Goal: Register for event/course

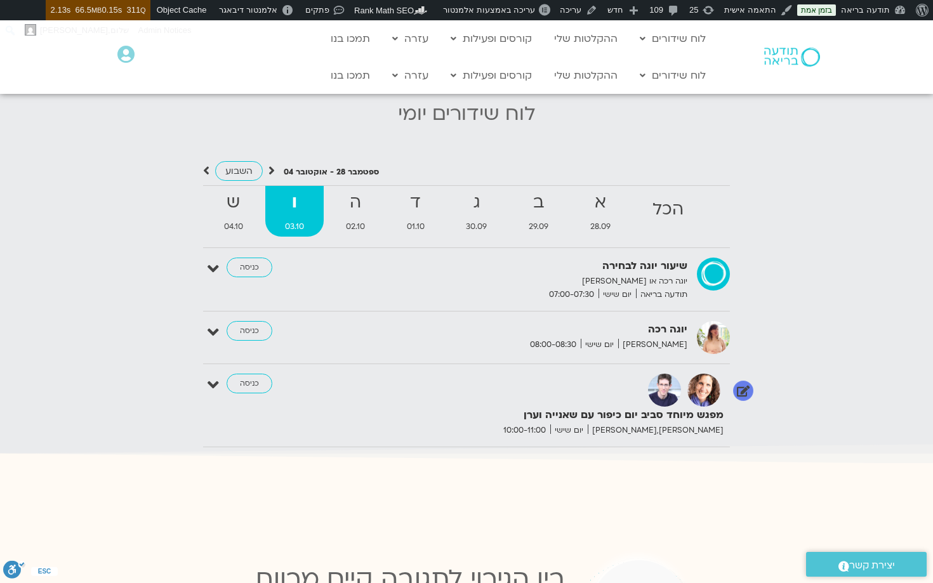
scroll to position [1255, 0]
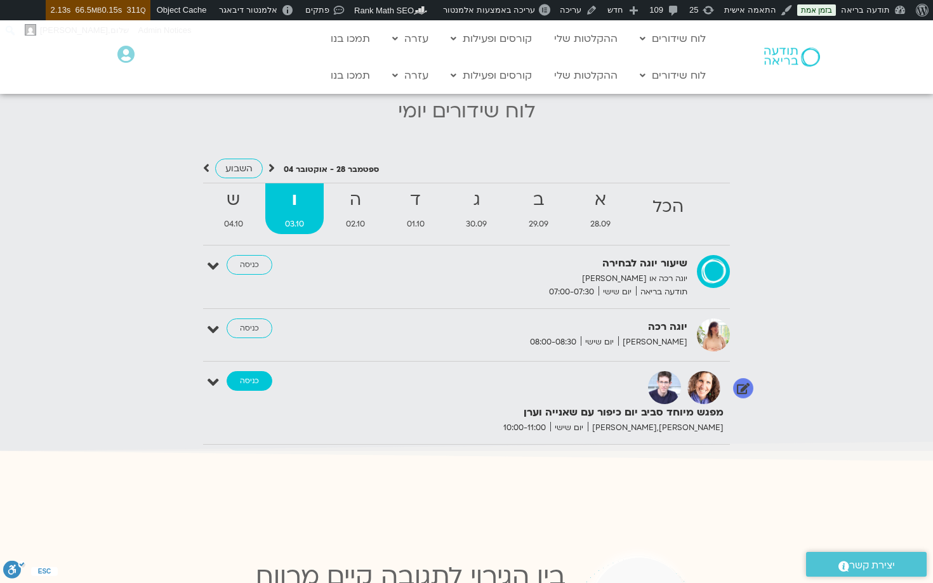
click at [254, 383] on link "כניסה" at bounding box center [250, 381] width 46 height 20
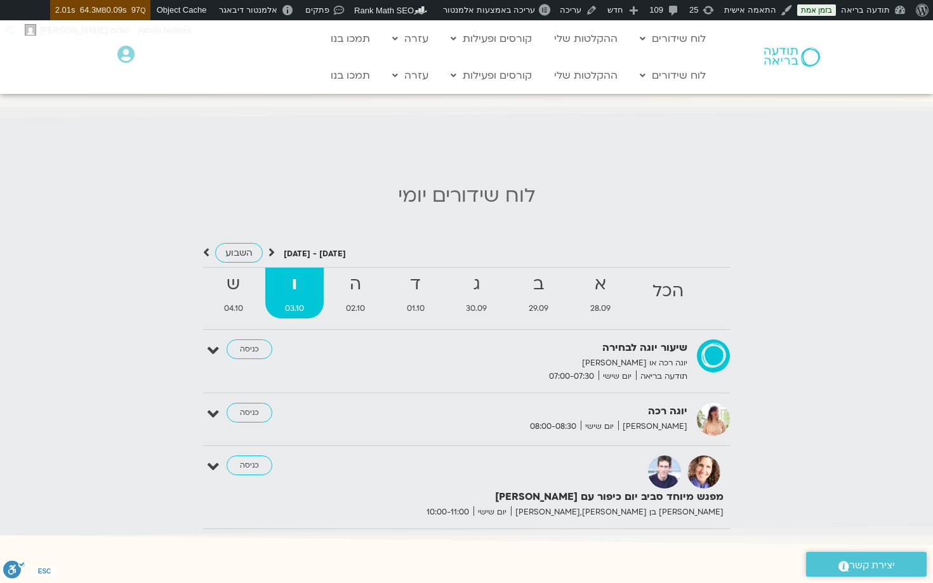
scroll to position [1181, 0]
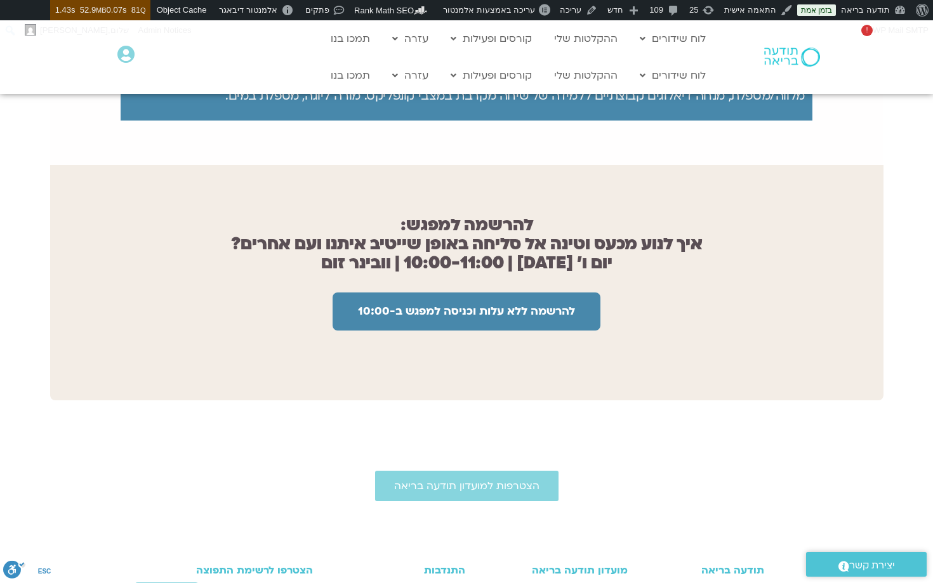
scroll to position [851, 0]
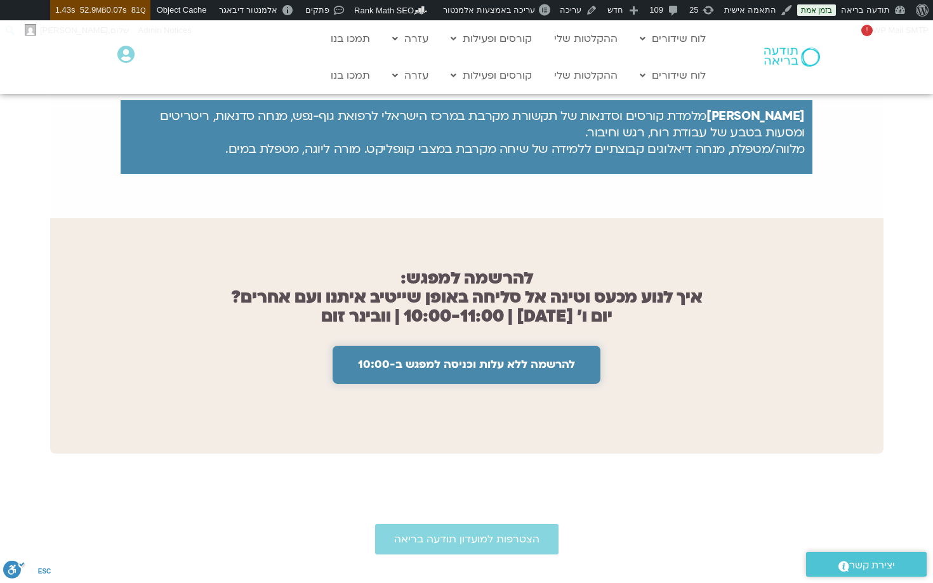
click at [438, 361] on span "להרשמה ללא עלות וכניסה למפגש ב-10:00" at bounding box center [466, 365] width 217 height 13
